Goal: Complete application form

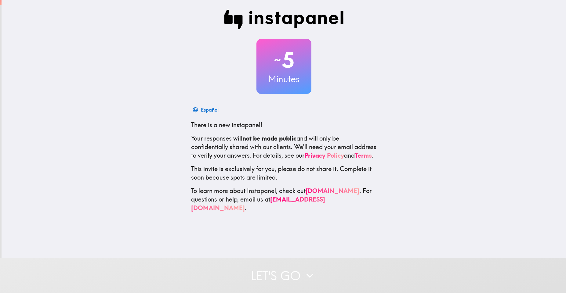
click at [289, 108] on div "Español" at bounding box center [284, 110] width 186 height 12
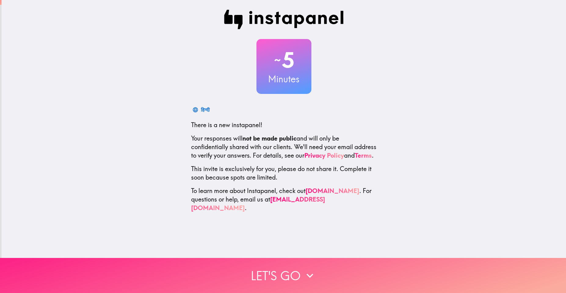
click at [319, 283] on button "Let's go" at bounding box center [283, 275] width 566 height 35
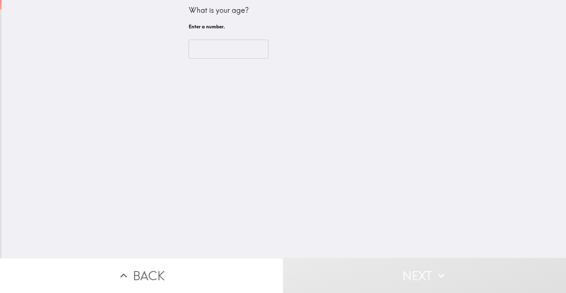
click at [246, 54] on input "number" at bounding box center [229, 49] width 80 height 19
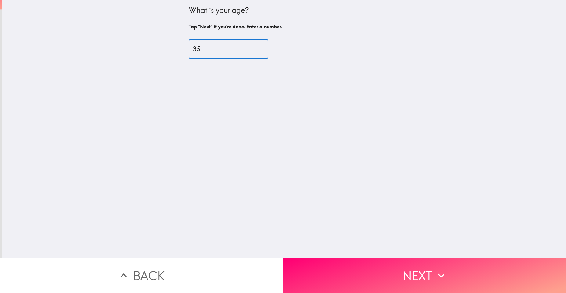
type input "35"
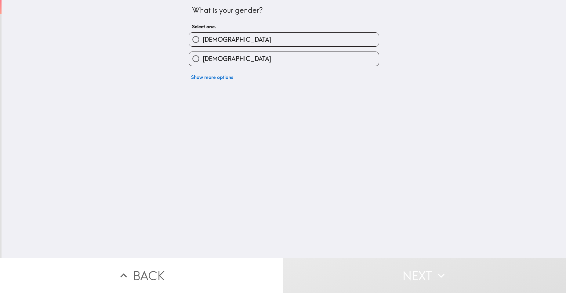
click at [222, 25] on h6 "Select one." at bounding box center [284, 26] width 184 height 7
click at [222, 35] on label "[DEMOGRAPHIC_DATA]" at bounding box center [284, 40] width 190 height 14
click at [203, 35] on input "[DEMOGRAPHIC_DATA]" at bounding box center [196, 40] width 14 height 14
radio input "true"
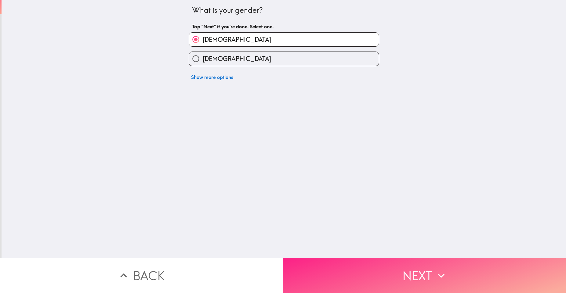
click at [332, 274] on button "Next" at bounding box center [424, 275] width 283 height 35
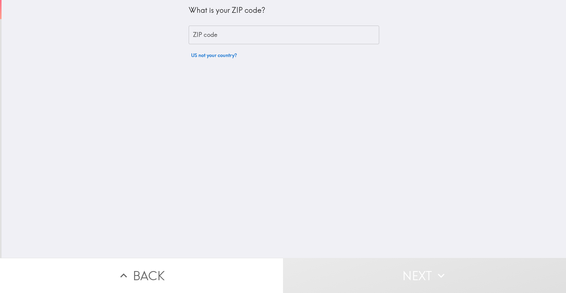
click at [235, 37] on input "ZIP code" at bounding box center [284, 35] width 191 height 19
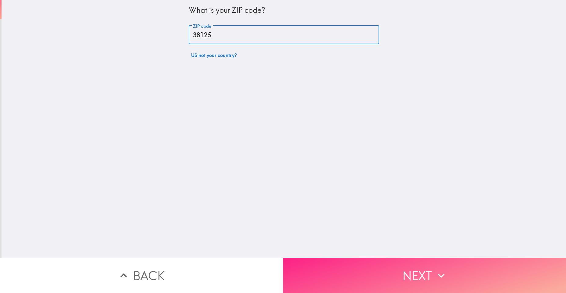
type input "38125"
click at [414, 258] on button "Next" at bounding box center [424, 275] width 283 height 35
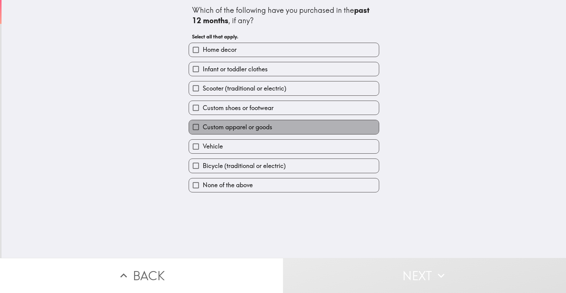
click at [257, 130] on span "Custom apparel or goods" at bounding box center [238, 127] width 70 height 9
click at [203, 130] on input "Custom apparel or goods" at bounding box center [196, 127] width 14 height 14
checkbox input "true"
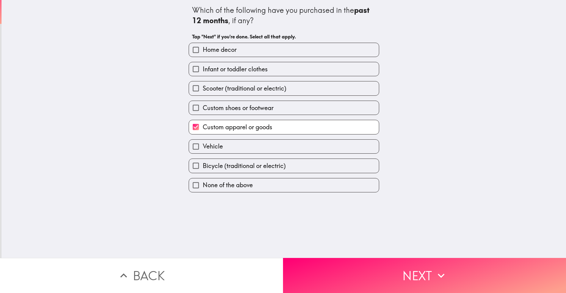
click at [257, 113] on label "Custom shoes or footwear" at bounding box center [284, 108] width 190 height 14
click at [203, 113] on input "Custom shoes or footwear" at bounding box center [196, 108] width 14 height 14
checkbox input "true"
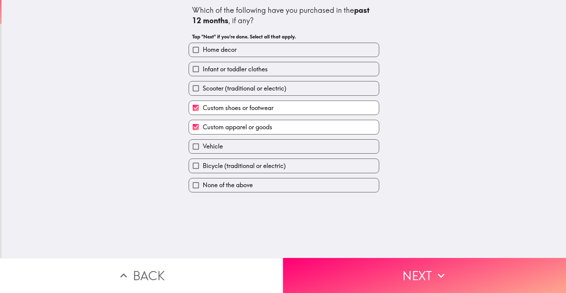
click at [247, 46] on label "Home decor" at bounding box center [284, 50] width 190 height 14
click at [203, 46] on input "Home decor" at bounding box center [196, 50] width 14 height 14
checkbox input "true"
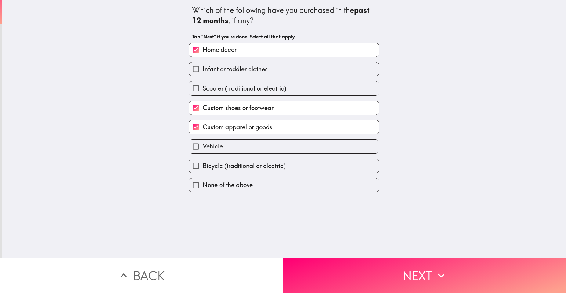
click at [351, 282] on button "Next" at bounding box center [424, 275] width 283 height 35
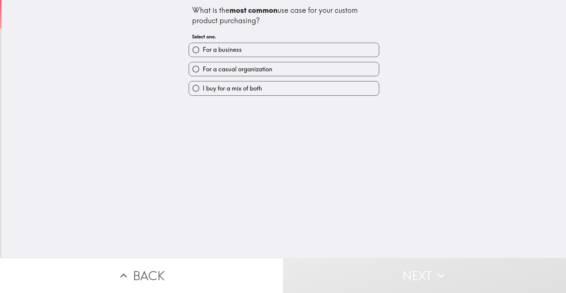
click at [261, 88] on label "I buy for a mix of both" at bounding box center [284, 89] width 190 height 14
click at [203, 88] on input "I buy for a mix of both" at bounding box center [196, 89] width 14 height 14
radio input "true"
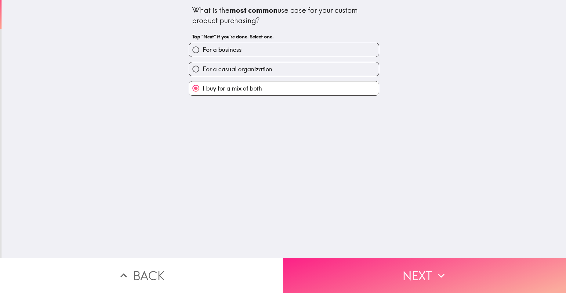
click at [323, 258] on button "Next" at bounding box center [424, 275] width 283 height 35
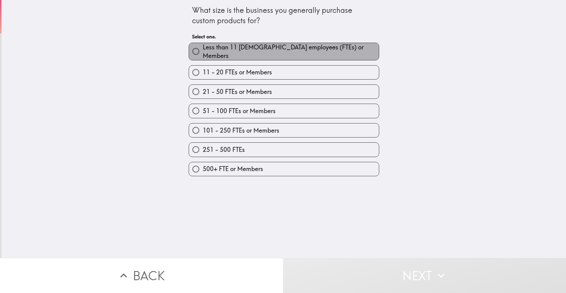
drag, startPoint x: 298, startPoint y: 46, endPoint x: 297, endPoint y: 126, distance: 79.1
click at [297, 47] on span "Less than 11 [DEMOGRAPHIC_DATA] employees (FTEs) or Members" at bounding box center [291, 51] width 176 height 17
click at [203, 47] on input "Less than 11 [DEMOGRAPHIC_DATA] employees (FTEs) or Members" at bounding box center [196, 52] width 14 height 14
radio input "true"
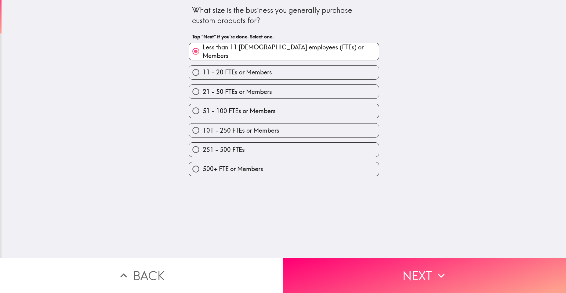
click at [317, 269] on button "Next" at bounding box center [424, 275] width 283 height 35
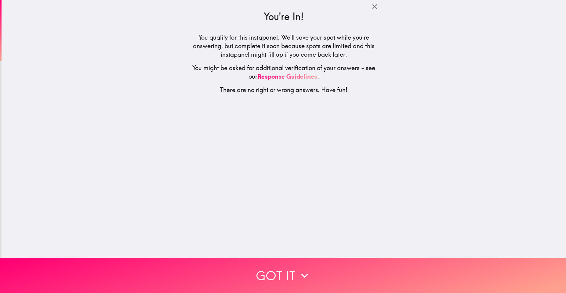
click at [295, 221] on div "You're In! You qualify for this instapanel. We'll save your spot while you're a…" at bounding box center [284, 129] width 565 height 258
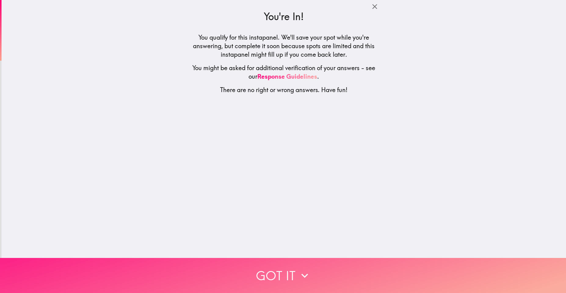
click at [298, 273] on icon "button" at bounding box center [304, 275] width 13 height 13
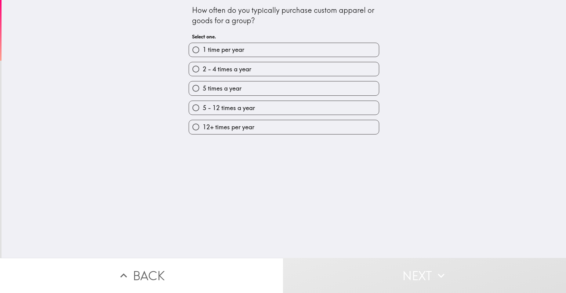
click at [265, 193] on div "How often do you typically purchase custom apparel or goods for a group? Select…" at bounding box center [284, 129] width 565 height 258
click at [297, 22] on div "How often do you typically purchase custom apparel or goods for a group?" at bounding box center [284, 15] width 184 height 20
click at [226, 111] on span "5 - 12 times a year" at bounding box center [229, 108] width 52 height 9
click at [203, 111] on input "5 - 12 times a year" at bounding box center [196, 108] width 14 height 14
radio input "true"
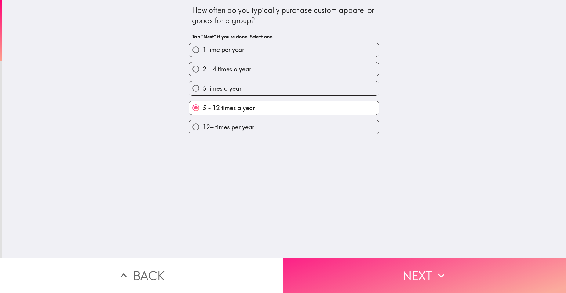
click at [338, 258] on button "Next" at bounding box center [424, 275] width 283 height 35
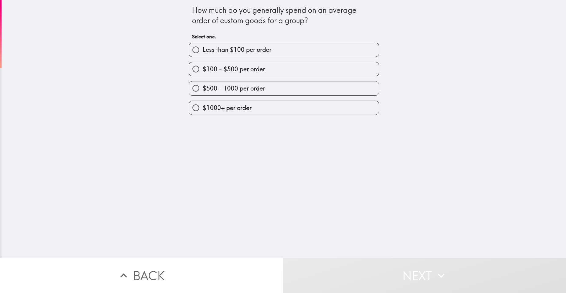
click at [272, 70] on label "$100 - $500 per order" at bounding box center [284, 69] width 190 height 14
click at [203, 70] on input "$100 - $500 per order" at bounding box center [196, 69] width 14 height 14
radio input "true"
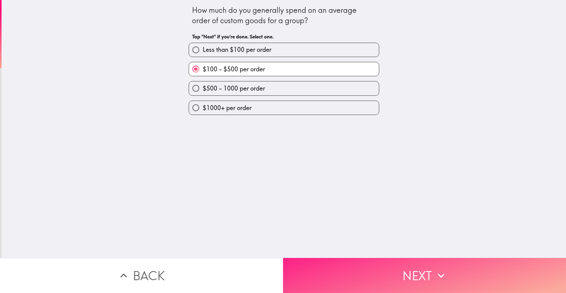
click at [321, 277] on button "Next" at bounding box center [424, 275] width 283 height 35
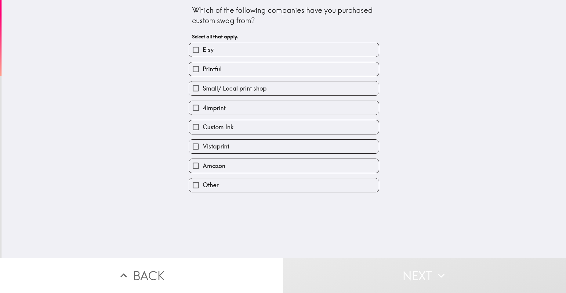
click at [232, 53] on label "Etsy" at bounding box center [284, 50] width 190 height 14
click at [203, 53] on input "Etsy" at bounding box center [196, 50] width 14 height 14
checkbox input "true"
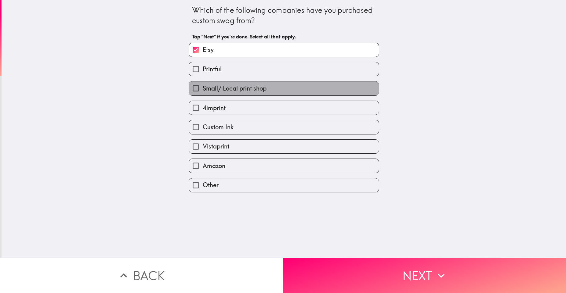
click at [225, 94] on label "Small/ Local print shop" at bounding box center [284, 89] width 190 height 14
click at [203, 94] on input "Small/ Local print shop" at bounding box center [196, 89] width 14 height 14
checkbox input "true"
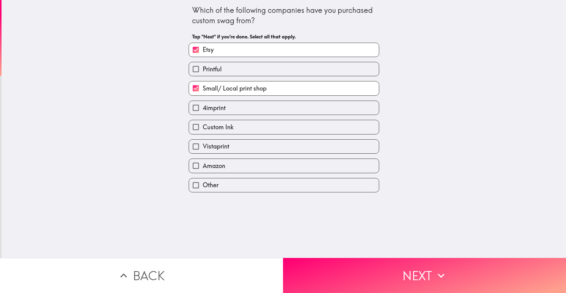
click at [227, 167] on label "Amazon" at bounding box center [284, 166] width 190 height 14
click at [203, 167] on input "Amazon" at bounding box center [196, 166] width 14 height 14
checkbox input "true"
click at [212, 144] on span "Vistaprint" at bounding box center [216, 146] width 27 height 9
click at [203, 144] on input "Vistaprint" at bounding box center [196, 147] width 14 height 14
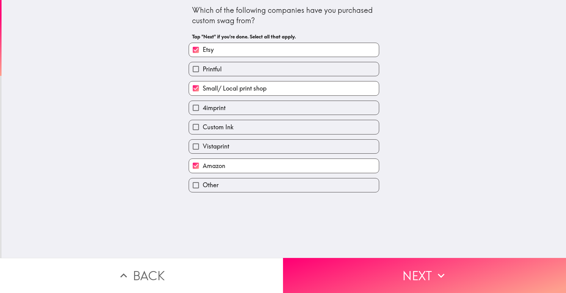
checkbox input "true"
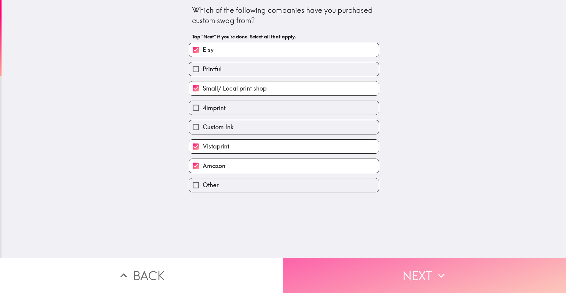
click at [408, 286] on button "Next" at bounding box center [424, 275] width 283 height 35
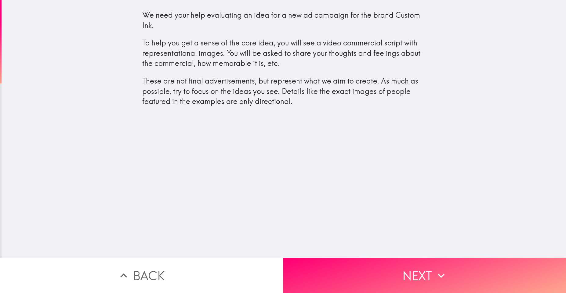
click at [321, 168] on div "We need your help evaluating an idea for a new ad campaign for the brand Custom…" at bounding box center [284, 129] width 565 height 258
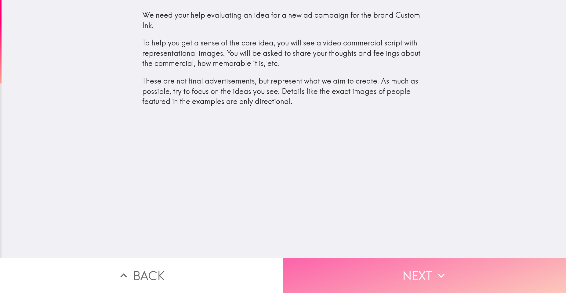
click at [362, 265] on button "Next" at bounding box center [424, 275] width 283 height 35
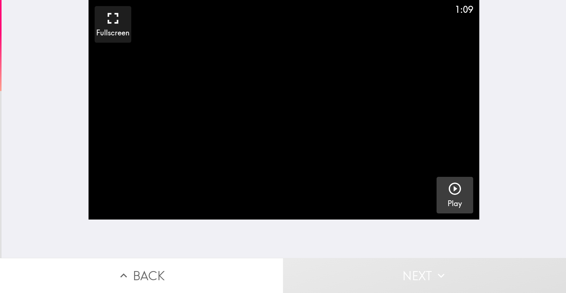
click at [441, 189] on button "Play" at bounding box center [455, 195] width 37 height 37
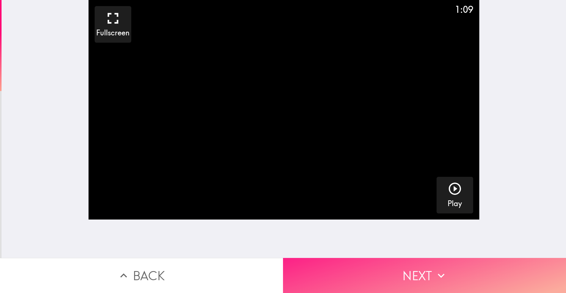
click at [435, 277] on icon "button" at bounding box center [441, 275] width 13 height 13
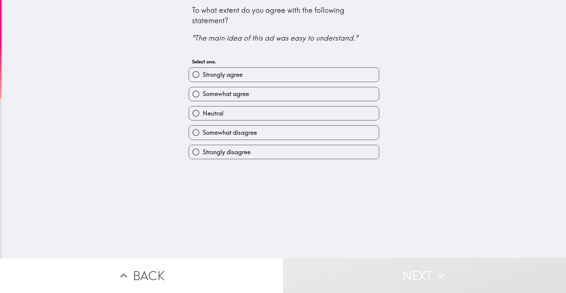
click at [248, 182] on div "To what extent do you agree with the following statement? "The main idea of thi…" at bounding box center [284, 129] width 565 height 258
click at [234, 92] on span "Somewhat agree" at bounding box center [226, 94] width 46 height 9
click at [203, 92] on input "Somewhat agree" at bounding box center [196, 94] width 14 height 14
radio input "true"
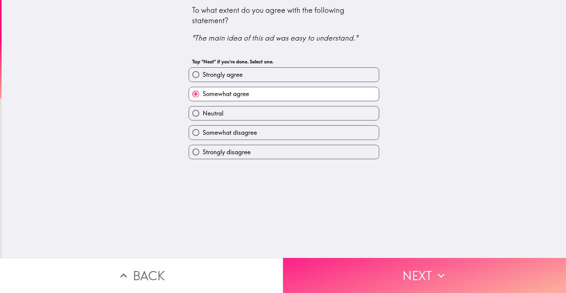
click at [349, 262] on button "Next" at bounding box center [424, 275] width 283 height 35
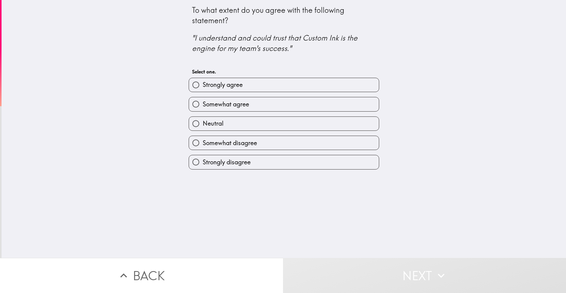
click at [239, 84] on span "Strongly agree" at bounding box center [223, 85] width 40 height 9
click at [203, 84] on input "Strongly agree" at bounding box center [196, 85] width 14 height 14
radio input "true"
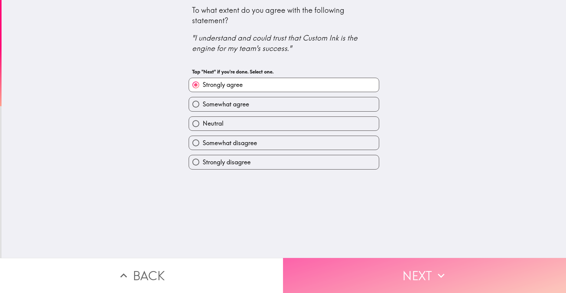
click at [311, 265] on button "Next" at bounding box center [424, 275] width 283 height 35
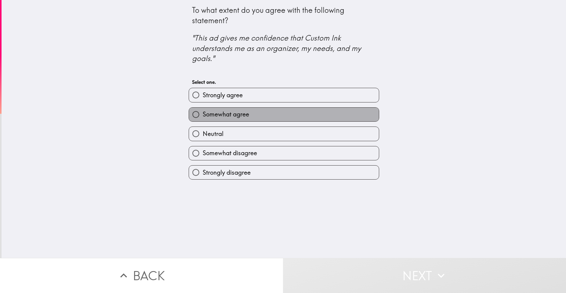
click at [237, 108] on label "Somewhat agree" at bounding box center [284, 115] width 190 height 14
click at [203, 108] on input "Somewhat agree" at bounding box center [196, 115] width 14 height 14
radio input "true"
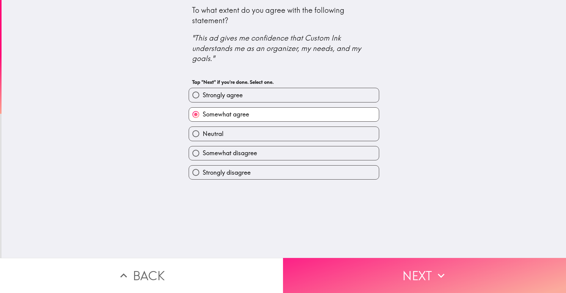
click at [328, 282] on button "Next" at bounding box center [424, 275] width 283 height 35
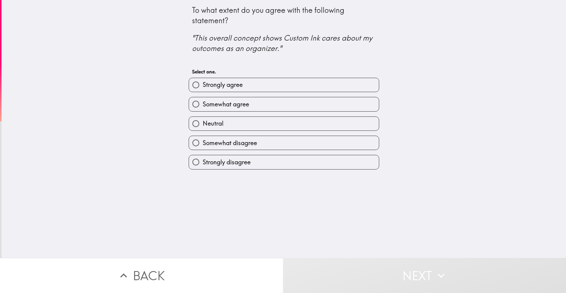
click at [257, 82] on label "Strongly agree" at bounding box center [284, 85] width 190 height 14
click at [203, 82] on input "Strongly agree" at bounding box center [196, 85] width 14 height 14
radio input "true"
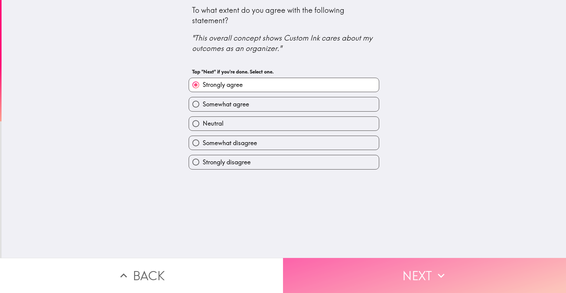
click at [318, 279] on button "Next" at bounding box center [424, 275] width 283 height 35
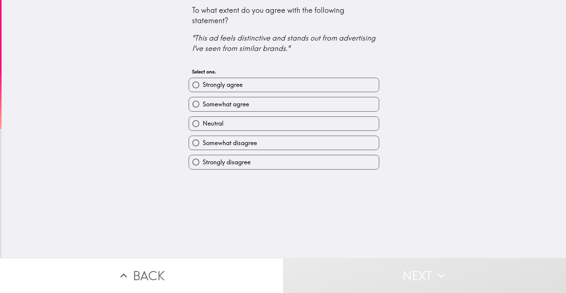
click at [244, 140] on span "Somewhat disagree" at bounding box center [230, 143] width 54 height 9
click at [203, 140] on input "Somewhat disagree" at bounding box center [196, 143] width 14 height 14
radio input "true"
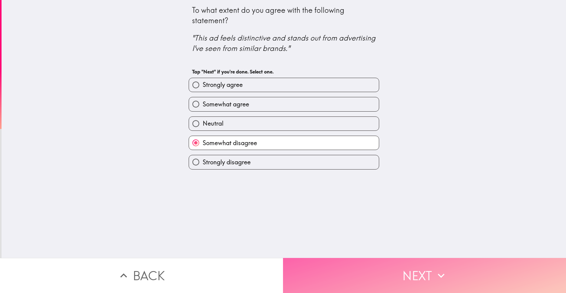
click at [318, 278] on button "Next" at bounding box center [424, 275] width 283 height 35
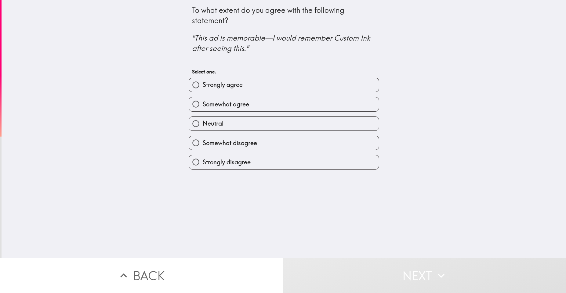
click at [242, 86] on label "Strongly agree" at bounding box center [284, 85] width 190 height 14
click at [203, 86] on input "Strongly agree" at bounding box center [196, 85] width 14 height 14
radio input "true"
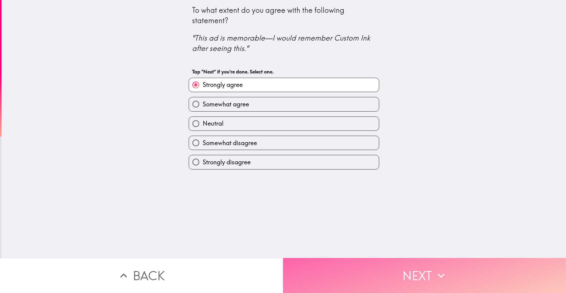
click at [314, 281] on button "Next" at bounding box center [424, 275] width 283 height 35
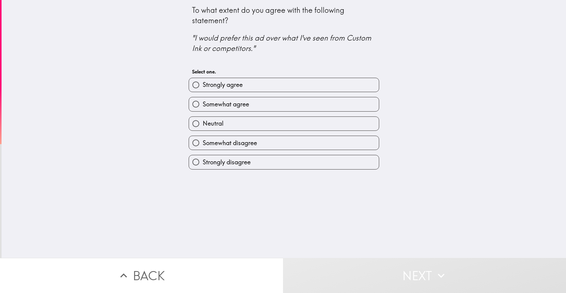
click at [247, 85] on label "Strongly agree" at bounding box center [284, 85] width 190 height 14
click at [203, 85] on input "Strongly agree" at bounding box center [196, 85] width 14 height 14
radio input "true"
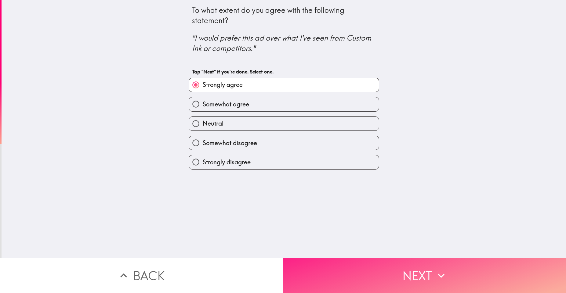
click at [294, 277] on button "Next" at bounding box center [424, 275] width 283 height 35
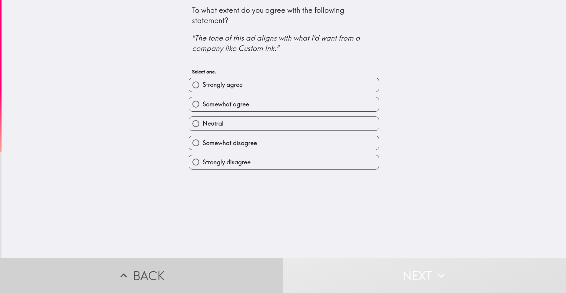
click at [241, 275] on button "Back" at bounding box center [141, 275] width 283 height 35
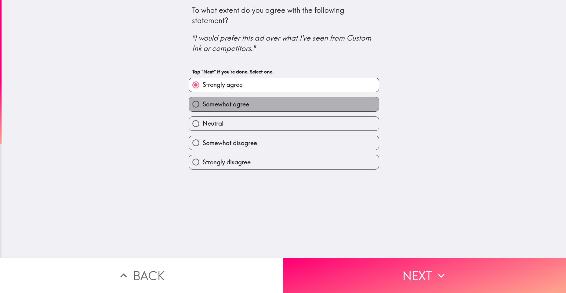
click at [236, 104] on span "Somewhat agree" at bounding box center [226, 104] width 46 height 9
click at [203, 104] on input "Somewhat agree" at bounding box center [196, 104] width 14 height 14
radio input "true"
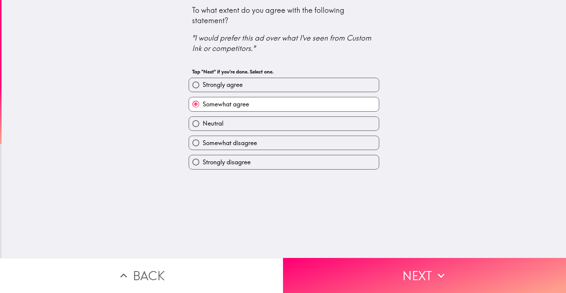
click at [241, 86] on label "Strongly agree" at bounding box center [284, 85] width 190 height 14
click at [203, 86] on input "Strongly agree" at bounding box center [196, 85] width 14 height 14
radio input "true"
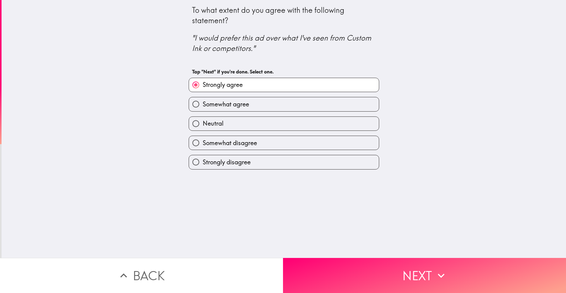
click at [306, 243] on div "To what extent do you agree with the following statement? "I would prefer this …" at bounding box center [284, 129] width 565 height 258
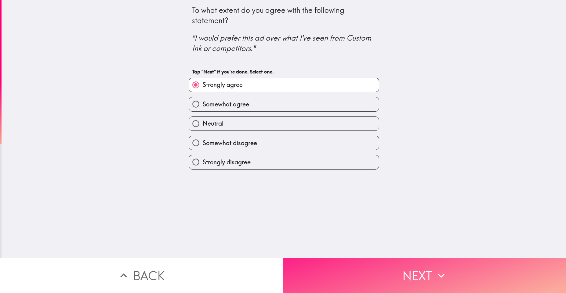
click at [310, 261] on button "Next" at bounding box center [424, 275] width 283 height 35
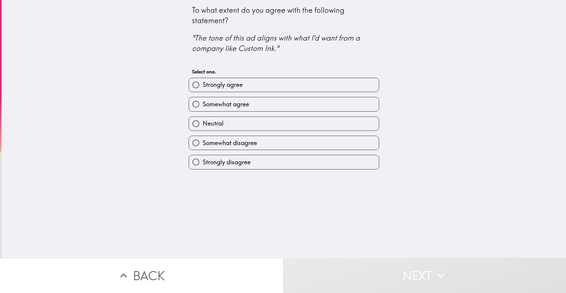
drag, startPoint x: 232, startPoint y: 93, endPoint x: 234, endPoint y: 100, distance: 7.3
click at [232, 93] on div "Somewhat agree" at bounding box center [281, 101] width 195 height 19
click at [268, 86] on label "Strongly agree" at bounding box center [284, 85] width 190 height 14
click at [203, 86] on input "Strongly agree" at bounding box center [196, 85] width 14 height 14
radio input "true"
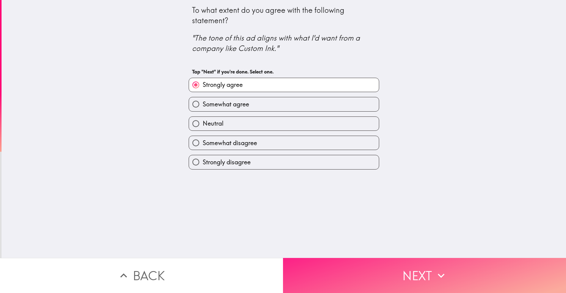
click at [321, 276] on button "Next" at bounding box center [424, 275] width 283 height 35
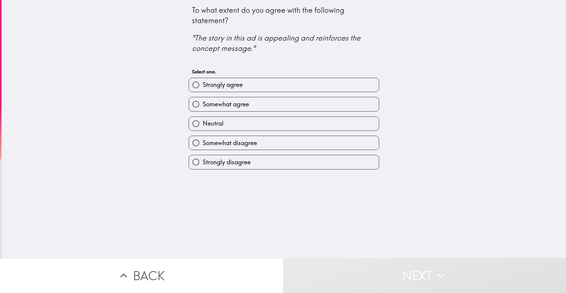
click at [264, 57] on h4 "To what extent do you agree with the following statement? "The story in this ad…" at bounding box center [284, 33] width 184 height 56
click at [251, 82] on label "Strongly agree" at bounding box center [284, 85] width 190 height 14
click at [203, 82] on input "Strongly agree" at bounding box center [196, 85] width 14 height 14
radio input "true"
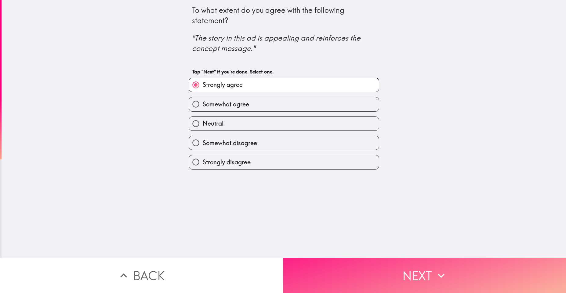
click at [359, 275] on button "Next" at bounding box center [424, 275] width 283 height 35
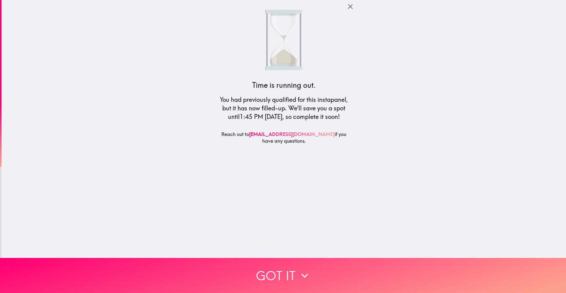
click at [276, 180] on div "Time is running out. You had previously qualified for this instapanel, but it h…" at bounding box center [284, 129] width 147 height 258
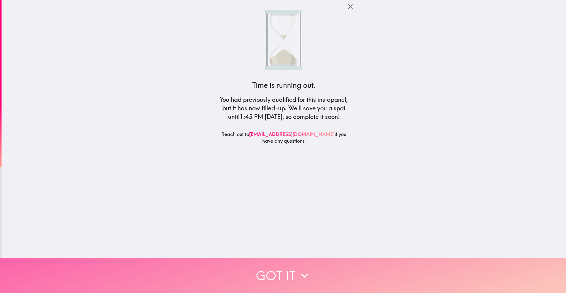
click at [273, 267] on button "Got it" at bounding box center [283, 275] width 566 height 35
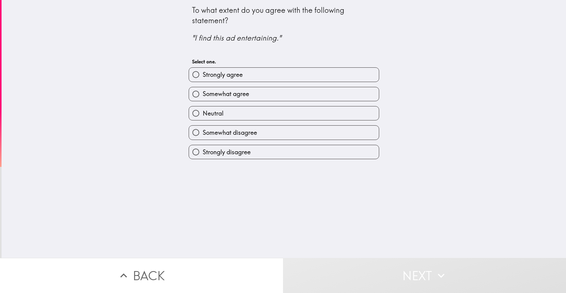
click at [259, 53] on div "To what extent do you agree with the following statement? "I find this ad enter…" at bounding box center [284, 36] width 184 height 63
click at [250, 75] on label "Strongly agree" at bounding box center [284, 75] width 190 height 14
click at [203, 75] on input "Strongly agree" at bounding box center [196, 75] width 14 height 14
radio input "true"
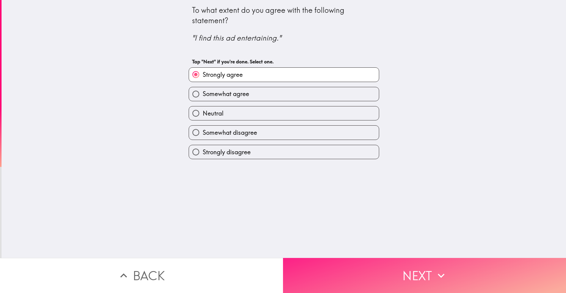
click at [307, 260] on button "Next" at bounding box center [424, 275] width 283 height 35
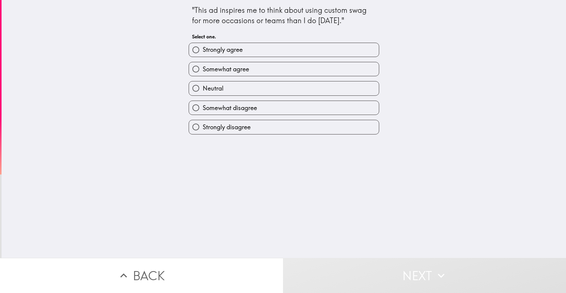
click at [256, 27] on div ""This ad inspires me to think about using custom swag for more occasions or tea…" at bounding box center [284, 24] width 184 height 38
click at [240, 68] on span "Somewhat agree" at bounding box center [226, 69] width 46 height 9
click at [203, 68] on input "Somewhat agree" at bounding box center [196, 69] width 14 height 14
radio input "true"
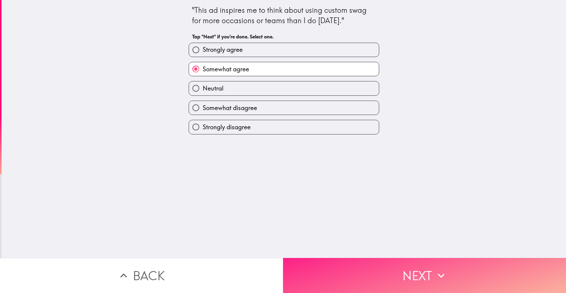
click at [341, 275] on button "Next" at bounding box center [424, 275] width 283 height 35
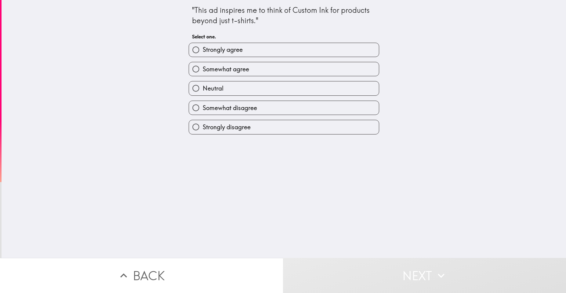
click at [260, 49] on label "Strongly agree" at bounding box center [284, 50] width 190 height 14
click at [203, 49] on input "Strongly agree" at bounding box center [196, 50] width 14 height 14
radio input "true"
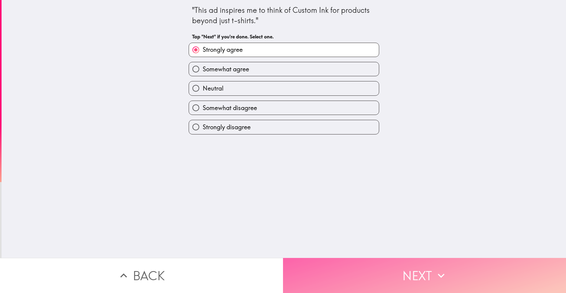
click at [327, 268] on button "Next" at bounding box center [424, 275] width 283 height 35
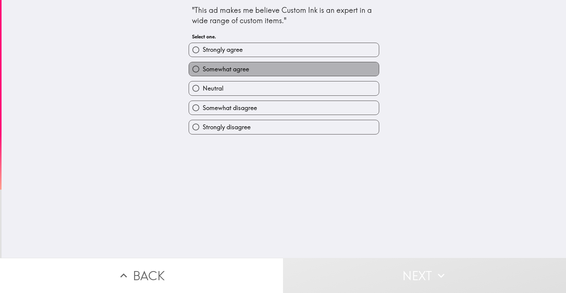
click at [249, 70] on label "Somewhat agree" at bounding box center [284, 69] width 190 height 14
click at [203, 70] on input "Somewhat agree" at bounding box center [196, 69] width 14 height 14
radio input "true"
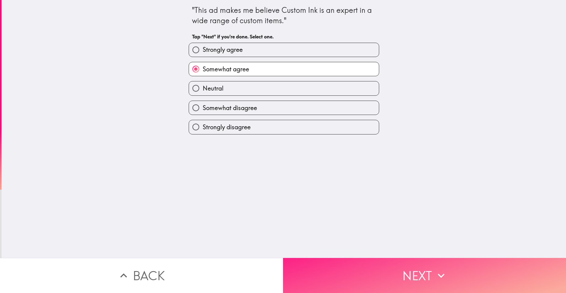
click at [313, 258] on button "Next" at bounding box center [424, 275] width 283 height 35
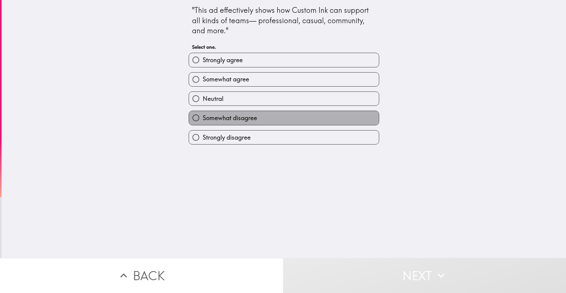
click at [245, 115] on span "Somewhat disagree" at bounding box center [230, 118] width 54 height 9
click at [203, 115] on input "Somewhat disagree" at bounding box center [196, 118] width 14 height 14
radio input "true"
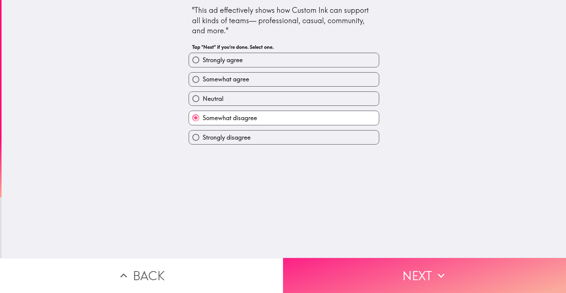
click at [328, 269] on button "Next" at bounding box center [424, 275] width 283 height 35
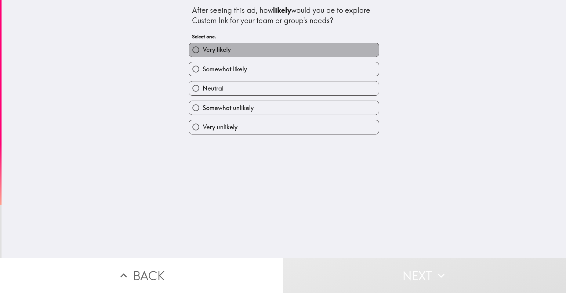
click at [227, 53] on label "Very likely" at bounding box center [284, 50] width 190 height 14
click at [203, 53] on input "Very likely" at bounding box center [196, 50] width 14 height 14
radio input "true"
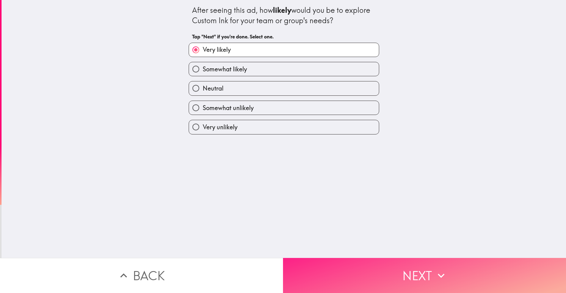
click at [313, 269] on button "Next" at bounding box center [424, 275] width 283 height 35
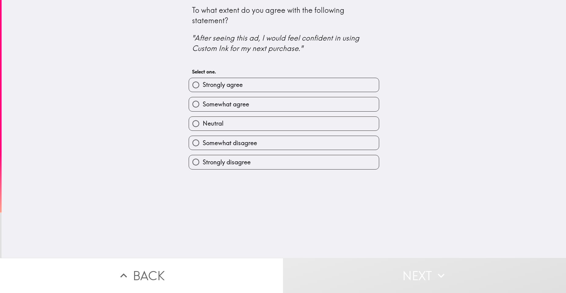
click at [234, 84] on span "Strongly agree" at bounding box center [223, 85] width 40 height 9
click at [203, 84] on input "Strongly agree" at bounding box center [196, 85] width 14 height 14
radio input "true"
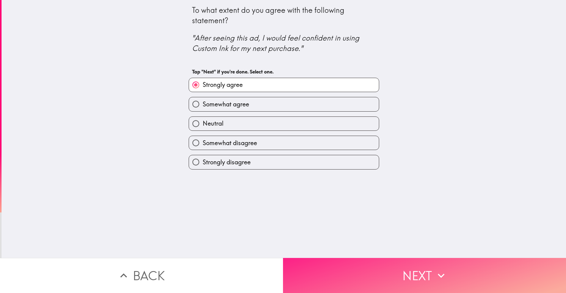
click at [334, 258] on button "Next" at bounding box center [424, 275] width 283 height 35
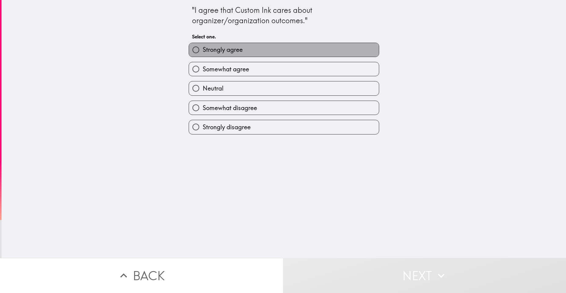
click at [230, 46] on span "Strongly agree" at bounding box center [223, 50] width 40 height 9
click at [203, 45] on input "Strongly agree" at bounding box center [196, 50] width 14 height 14
radio input "true"
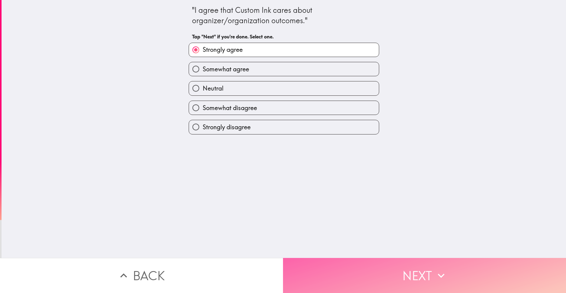
click at [337, 272] on button "Next" at bounding box center [424, 275] width 283 height 35
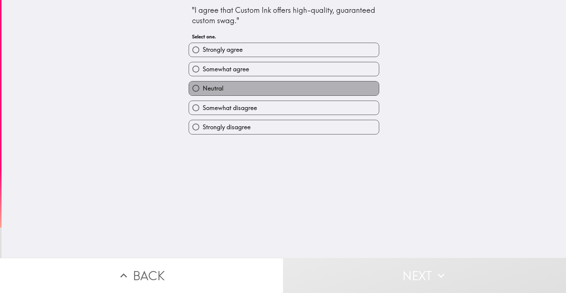
click at [251, 87] on label "Neutral" at bounding box center [284, 89] width 190 height 14
click at [203, 87] on input "Neutral" at bounding box center [196, 89] width 14 height 14
radio input "true"
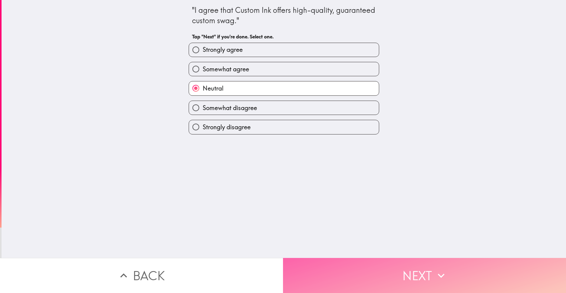
click at [300, 271] on button "Next" at bounding box center [424, 275] width 283 height 35
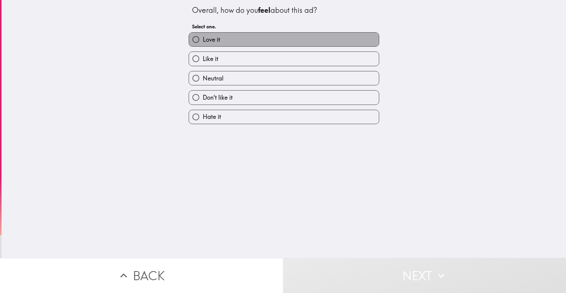
click at [242, 33] on label "Love it" at bounding box center [284, 40] width 190 height 14
click at [203, 33] on input "Love it" at bounding box center [196, 40] width 14 height 14
radio input "true"
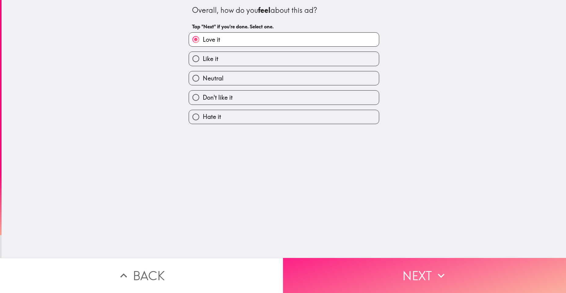
click at [317, 278] on button "Next" at bounding box center [424, 275] width 283 height 35
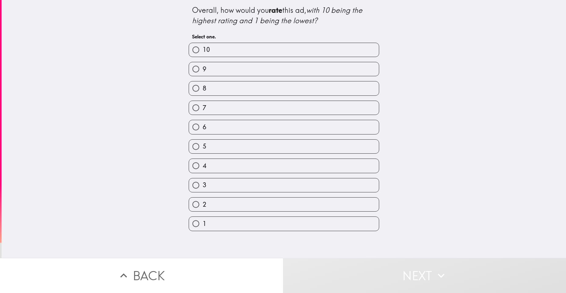
click at [232, 86] on label "8" at bounding box center [284, 89] width 190 height 14
click at [203, 86] on input "8" at bounding box center [196, 89] width 14 height 14
radio input "true"
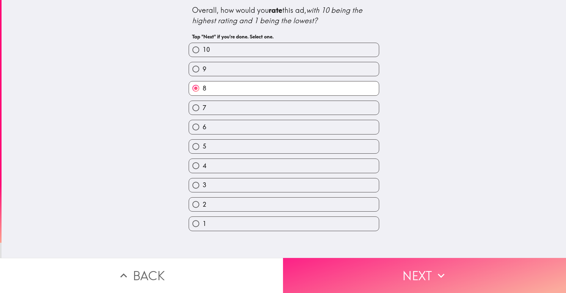
click at [336, 273] on button "Next" at bounding box center [424, 275] width 283 height 35
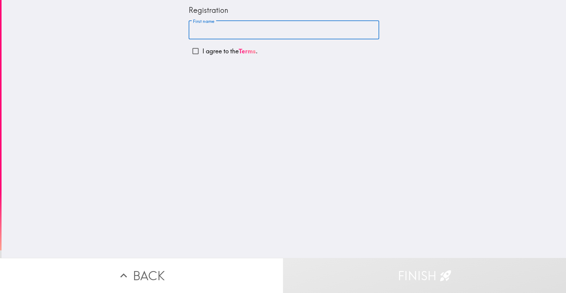
click at [233, 26] on input "First name" at bounding box center [284, 30] width 191 height 19
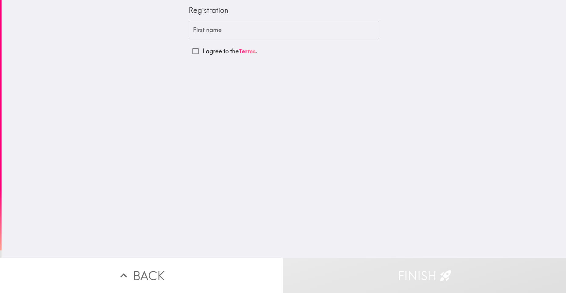
click at [213, 51] on p "I agree to the Terms ." at bounding box center [229, 51] width 55 height 9
click at [202, 51] on input "I agree to the Terms ." at bounding box center [196, 51] width 14 height 14
checkbox input "true"
click at [211, 32] on input "First name" at bounding box center [284, 30] width 191 height 19
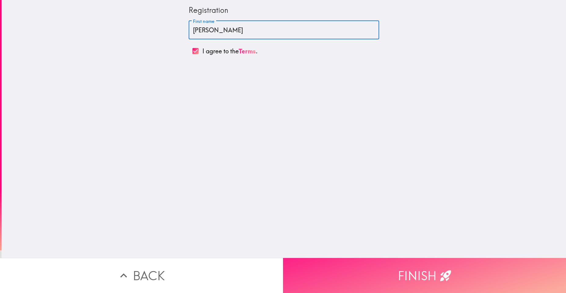
type input "[PERSON_NAME]"
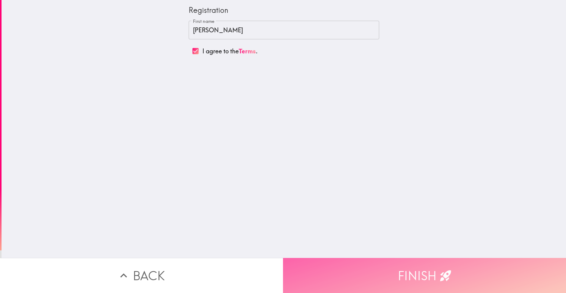
click at [395, 273] on button "Finish" at bounding box center [424, 275] width 283 height 35
